Goal: Information Seeking & Learning: Learn about a topic

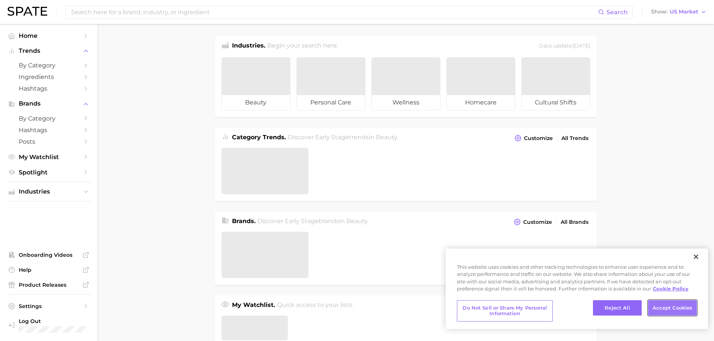
click at [677, 308] on button "Accept Cookies" at bounding box center [672, 308] width 49 height 16
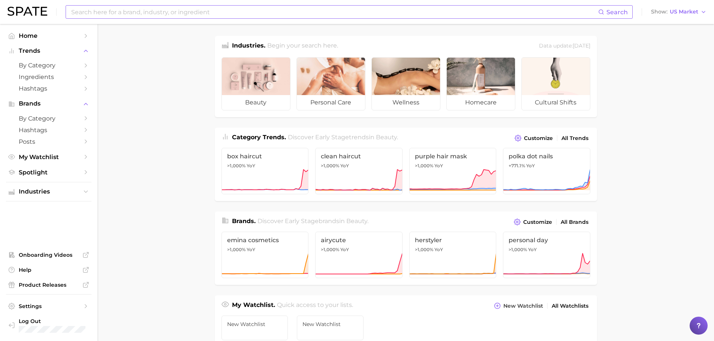
click at [125, 12] on input at bounding box center [333, 12] width 527 height 13
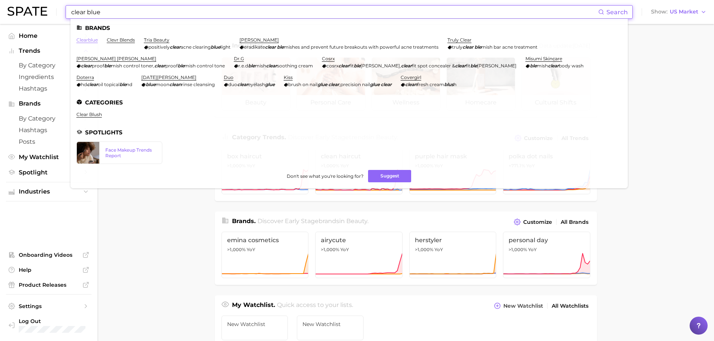
type input "clear blue"
click at [83, 41] on link "clearblue" at bounding box center [86, 40] width 21 height 6
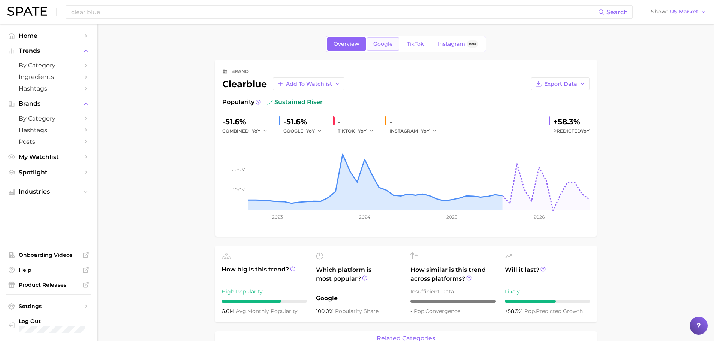
click at [382, 44] on span "Google" at bounding box center [382, 44] width 19 height 6
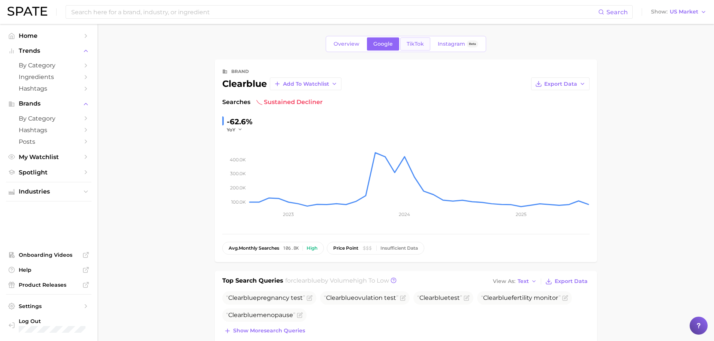
click at [412, 41] on span "TikTok" at bounding box center [414, 44] width 17 height 6
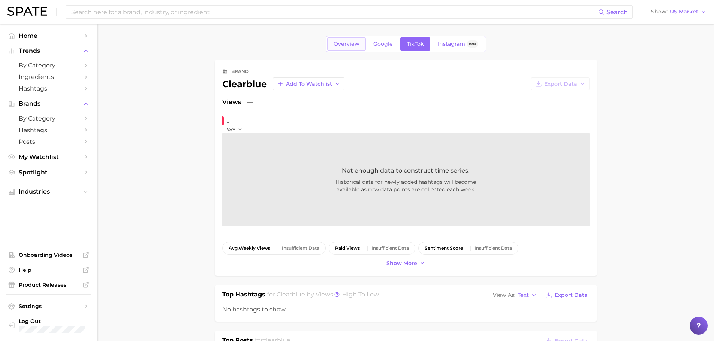
click at [340, 42] on span "Overview" at bounding box center [346, 44] width 26 height 6
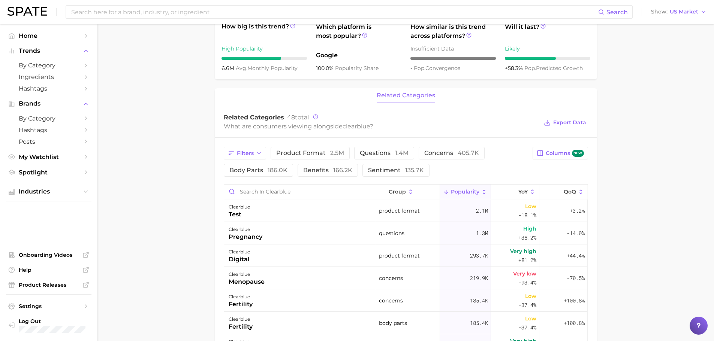
scroll to position [250, 0]
